Goal: Information Seeking & Learning: Find contact information

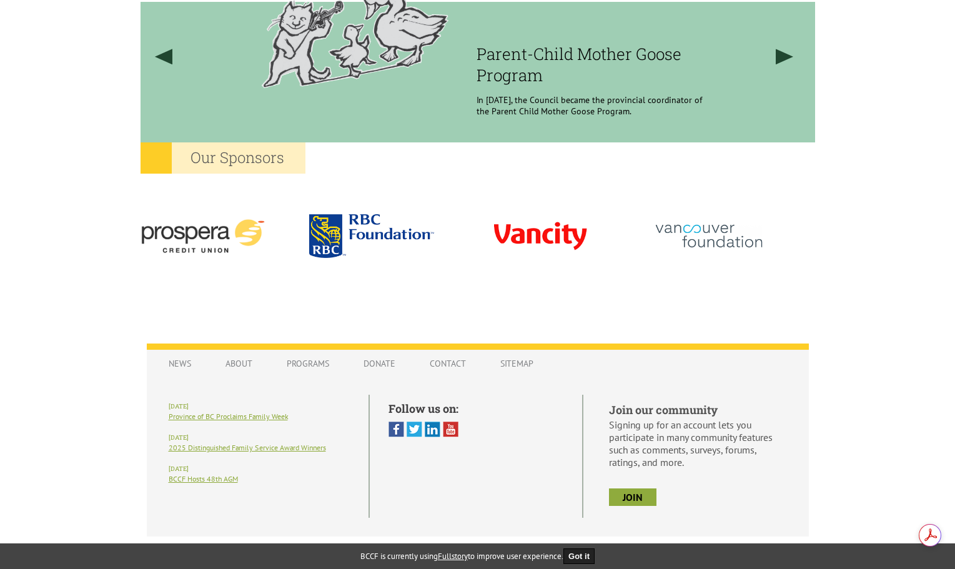
scroll to position [1077, 0]
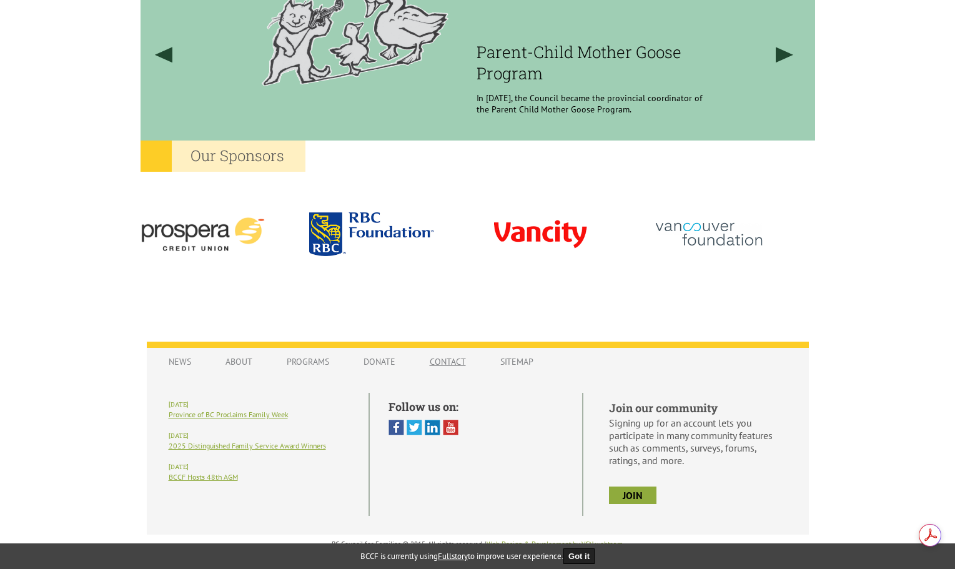
click at [457, 352] on link "Contact" at bounding box center [447, 362] width 61 height 24
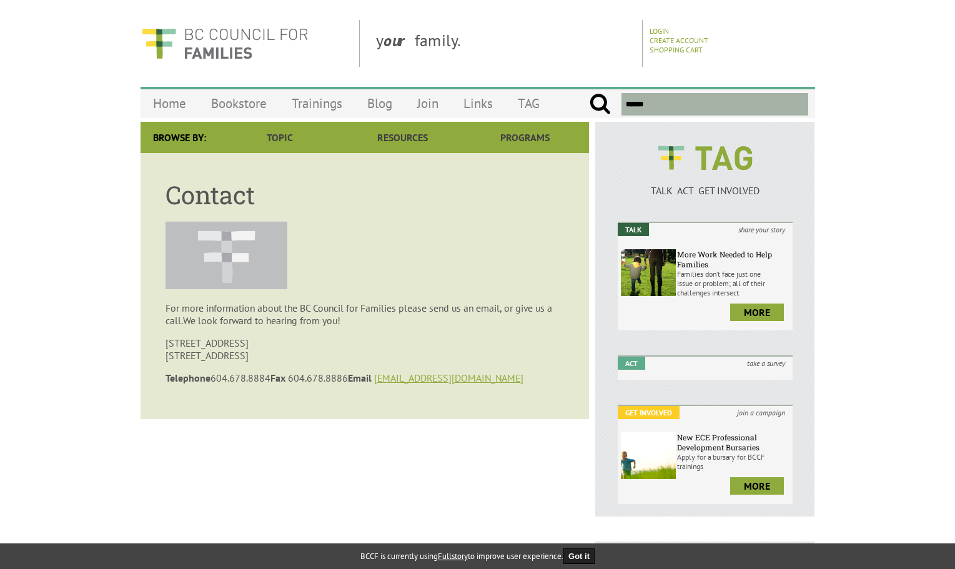
click at [453, 359] on article "Contact For more information about the BC Council for Families please send us a…" at bounding box center [365, 286] width 448 height 266
drag, startPoint x: 186, startPoint y: 344, endPoint x: 277, endPoint y: 344, distance: 90.6
click at [277, 344] on p "208-1847 West Broadway Vancouver, BC V6J 1Y6" at bounding box center [365, 349] width 398 height 25
copy p "1847 West Broadway"
